Goal: Task Accomplishment & Management: Use online tool/utility

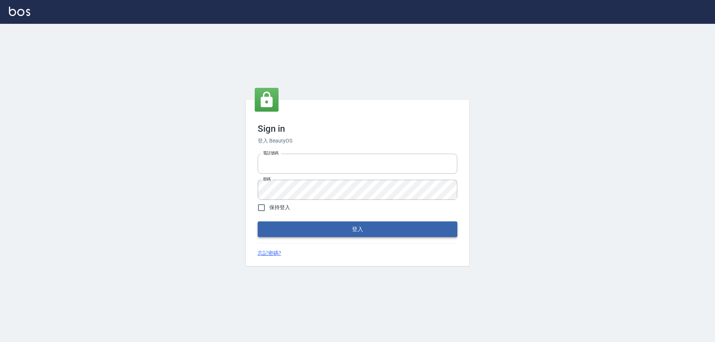
type input "0927586163"
click at [315, 232] on button "登入" at bounding box center [358, 230] width 200 height 16
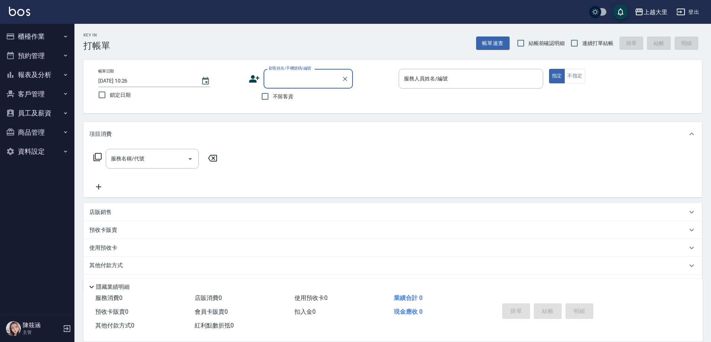
click at [27, 29] on button "櫃檯作業" at bounding box center [37, 36] width 69 height 19
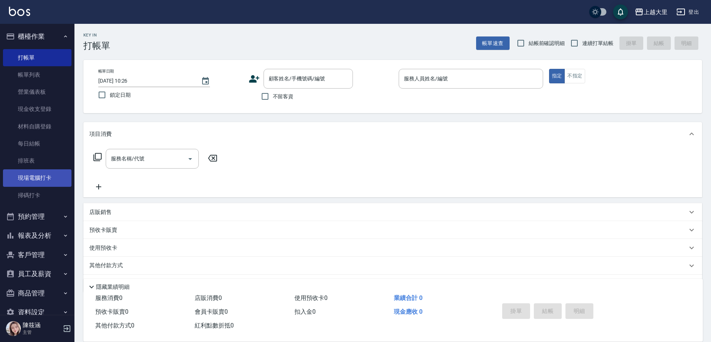
click at [29, 181] on link "現場電腦打卡" at bounding box center [37, 177] width 69 height 17
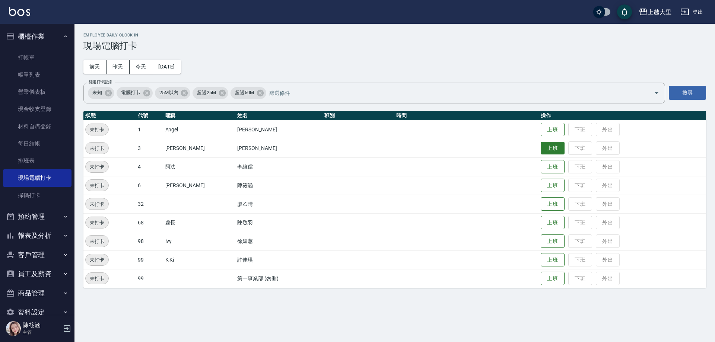
click at [557, 152] on button "上班" at bounding box center [553, 148] width 24 height 13
click at [553, 241] on button "上班" at bounding box center [553, 241] width 24 height 13
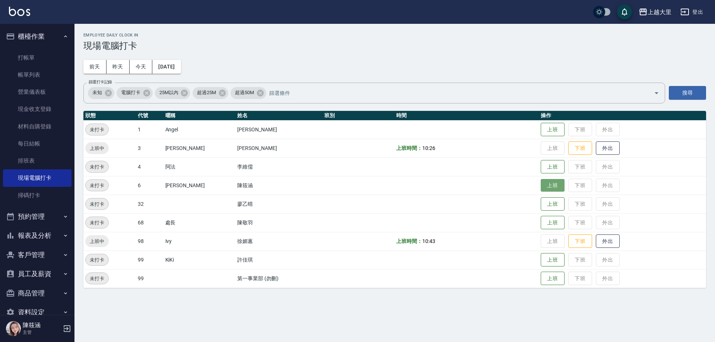
click at [555, 184] on button "上班" at bounding box center [553, 185] width 24 height 13
